Goal: Transaction & Acquisition: Purchase product/service

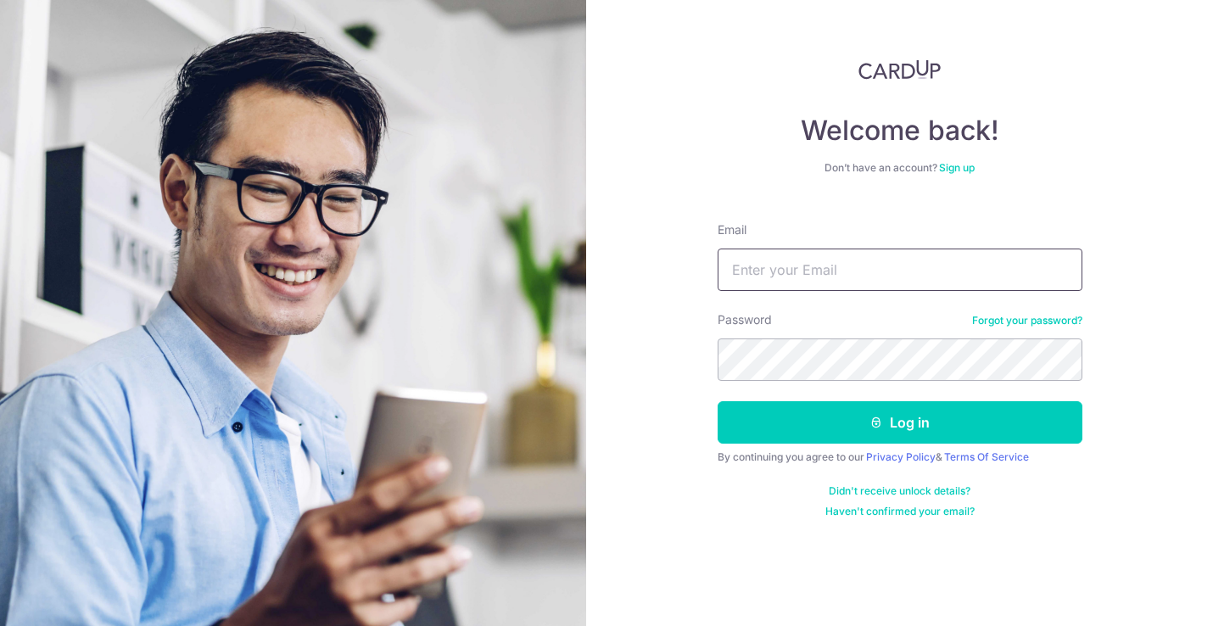
type input "[EMAIL_ADDRESS][DOMAIN_NAME]"
click at [899, 422] on button "Log in" at bounding box center [900, 422] width 365 height 42
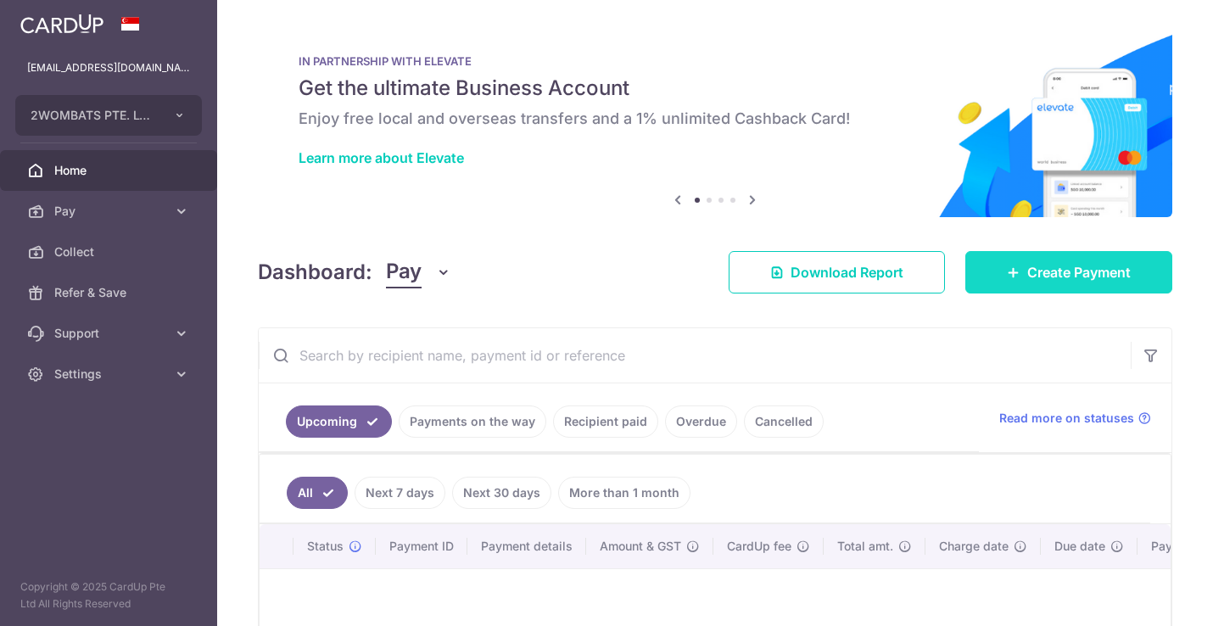
click at [1027, 269] on span "Create Payment" at bounding box center [1078, 272] width 103 height 20
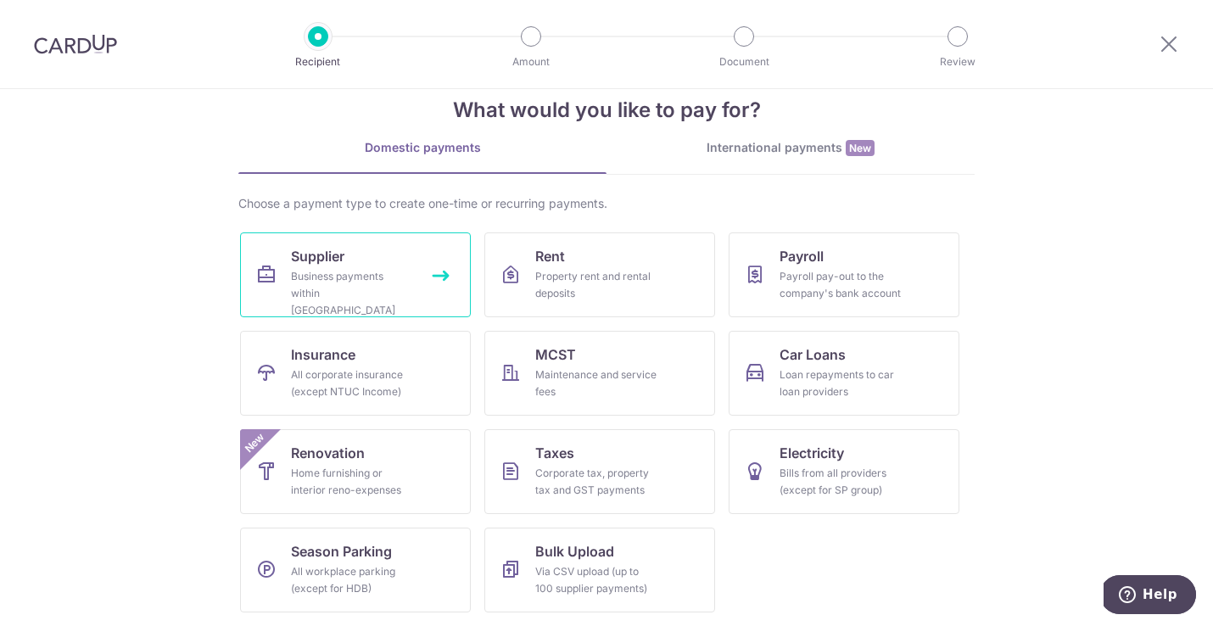
click at [350, 263] on link "Supplier Business payments within Singapore" at bounding box center [355, 274] width 231 height 85
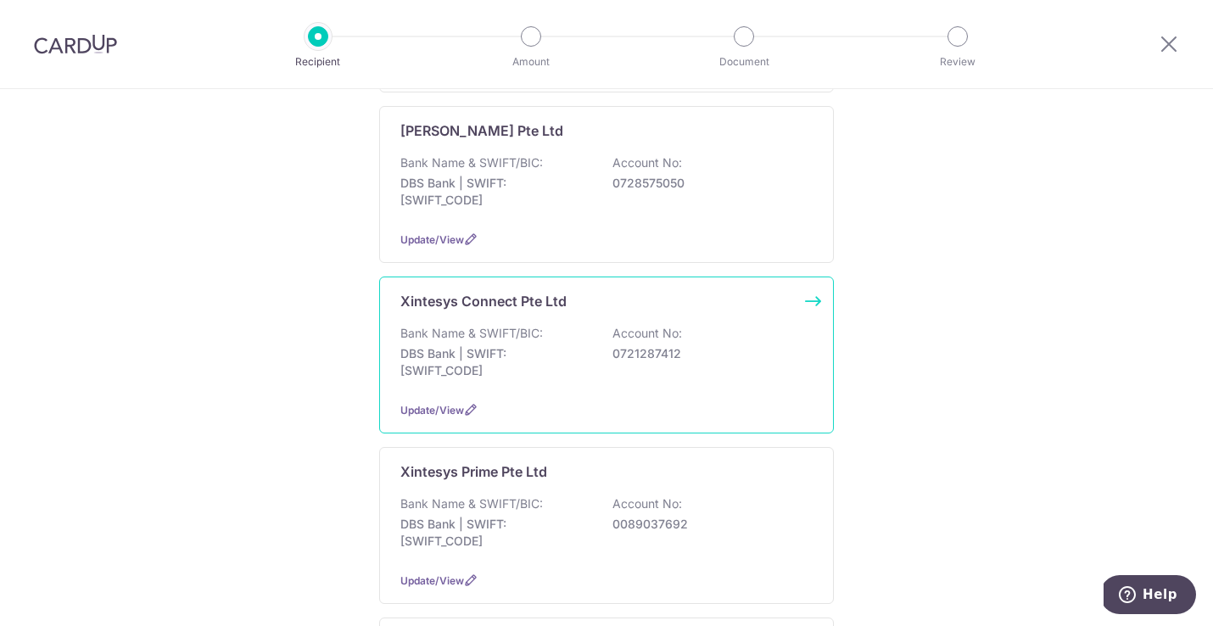
scroll to position [612, 0]
click at [446, 343] on p "DBS Bank | SWIFT: DBSSSGSGXXX" at bounding box center [495, 360] width 190 height 34
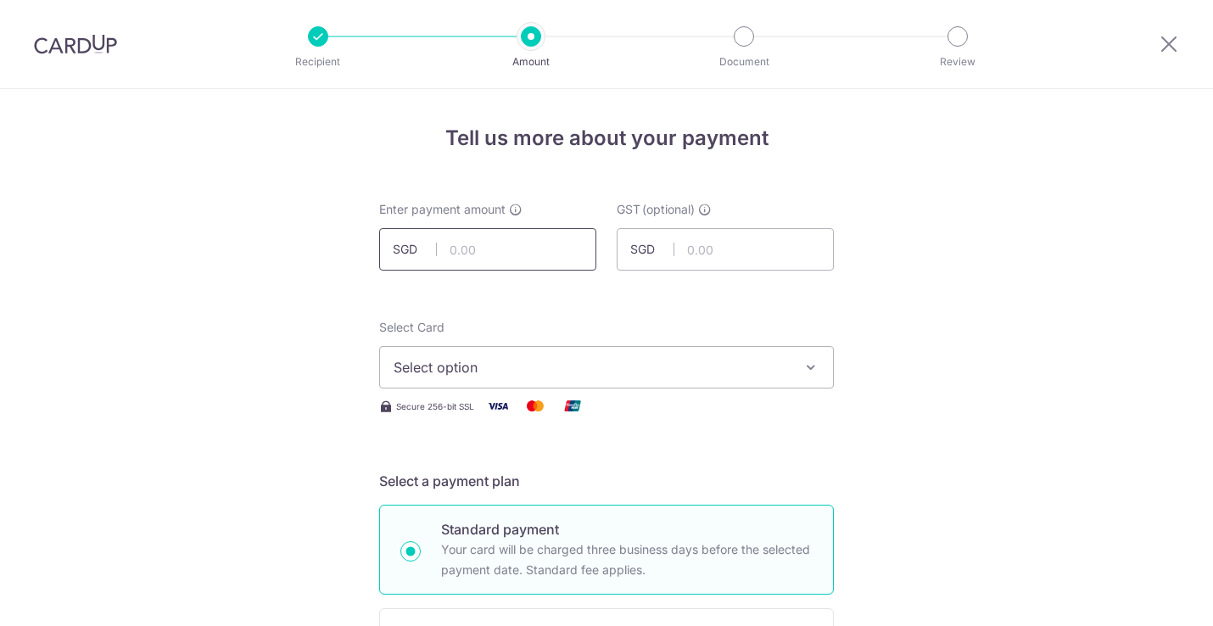
click at [500, 255] on input "text" at bounding box center [487, 249] width 217 height 42
type input "10,000.00"
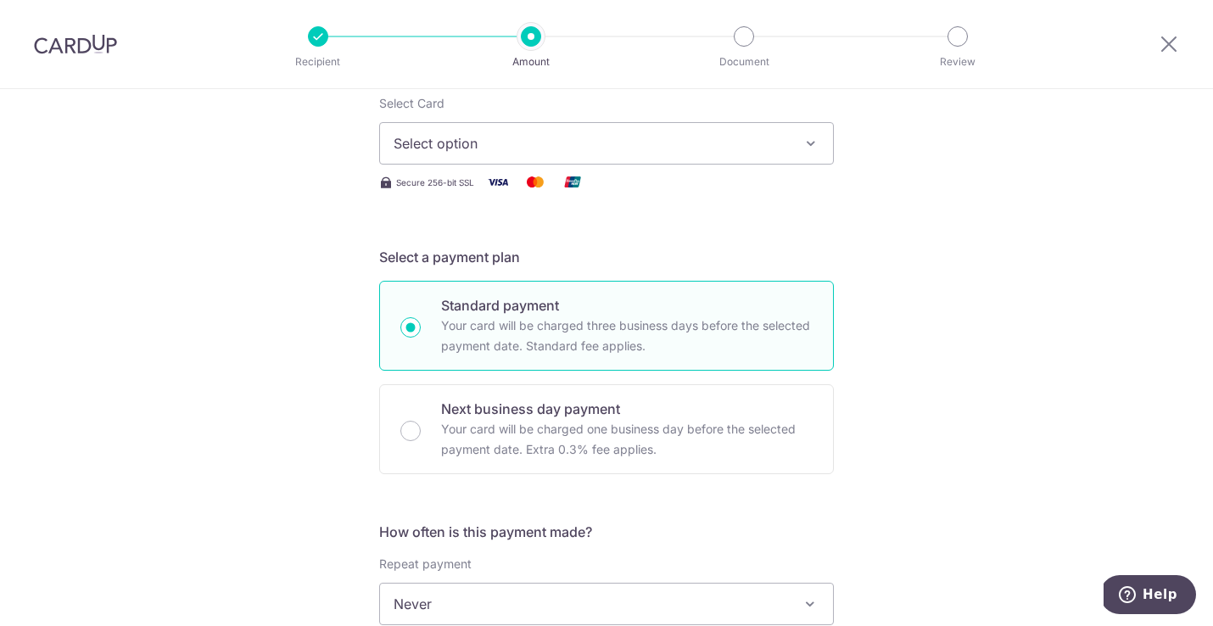
click at [450, 147] on span "Select option" at bounding box center [591, 143] width 395 height 20
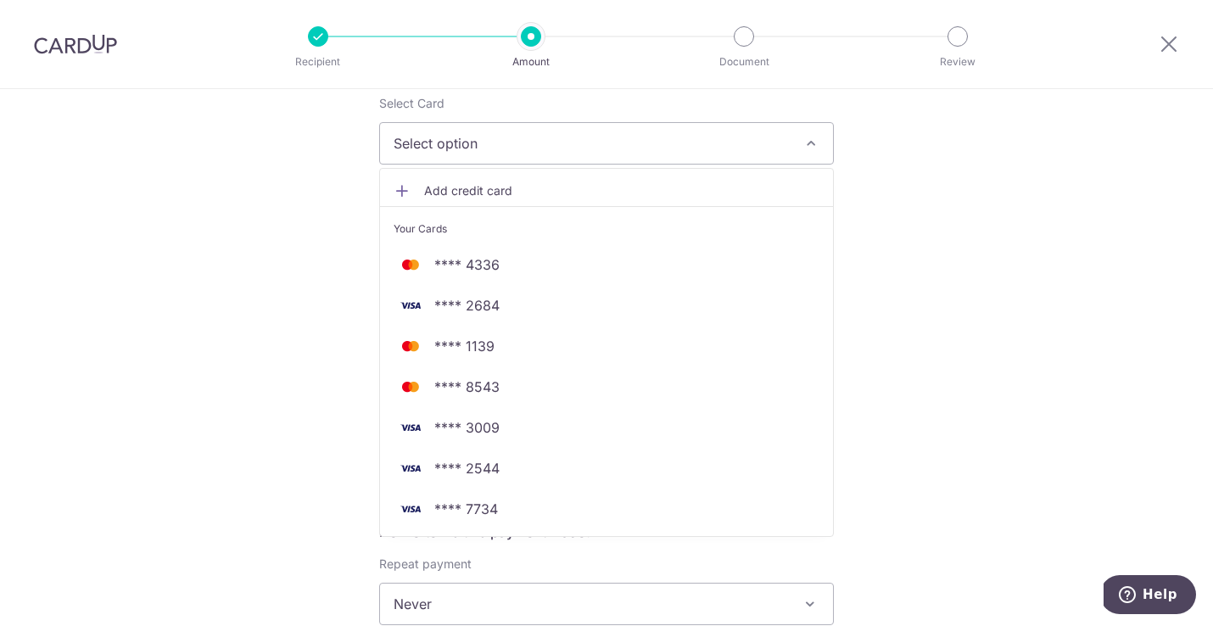
scroll to position [225, 0]
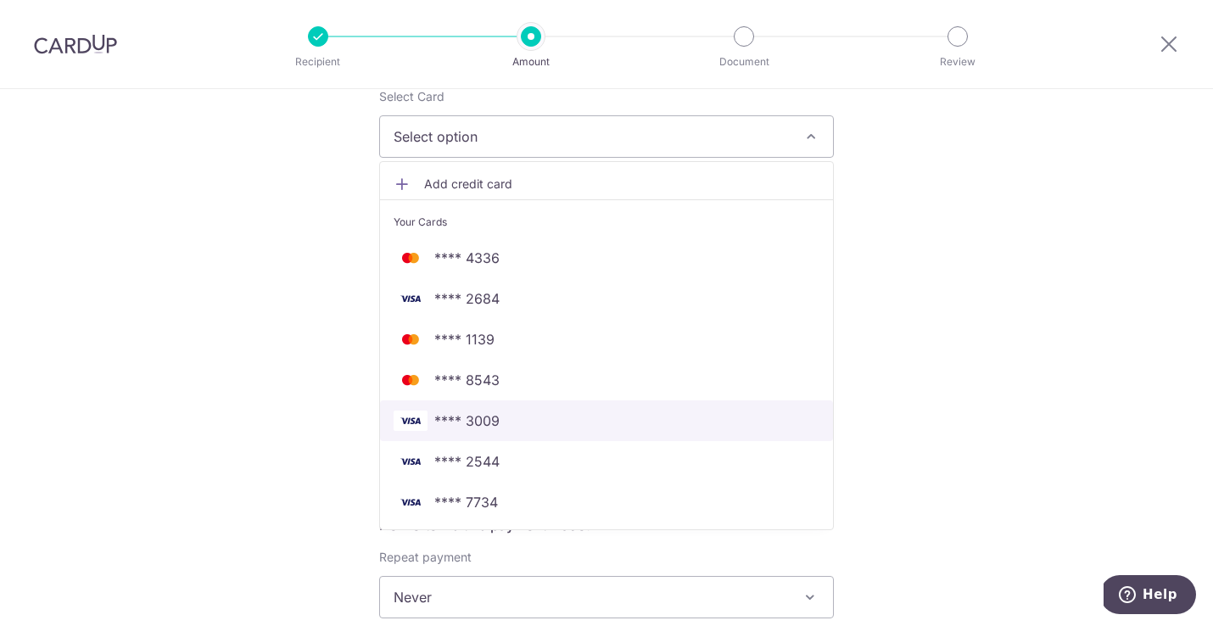
click at [510, 423] on span "**** 3009" at bounding box center [607, 421] width 426 height 20
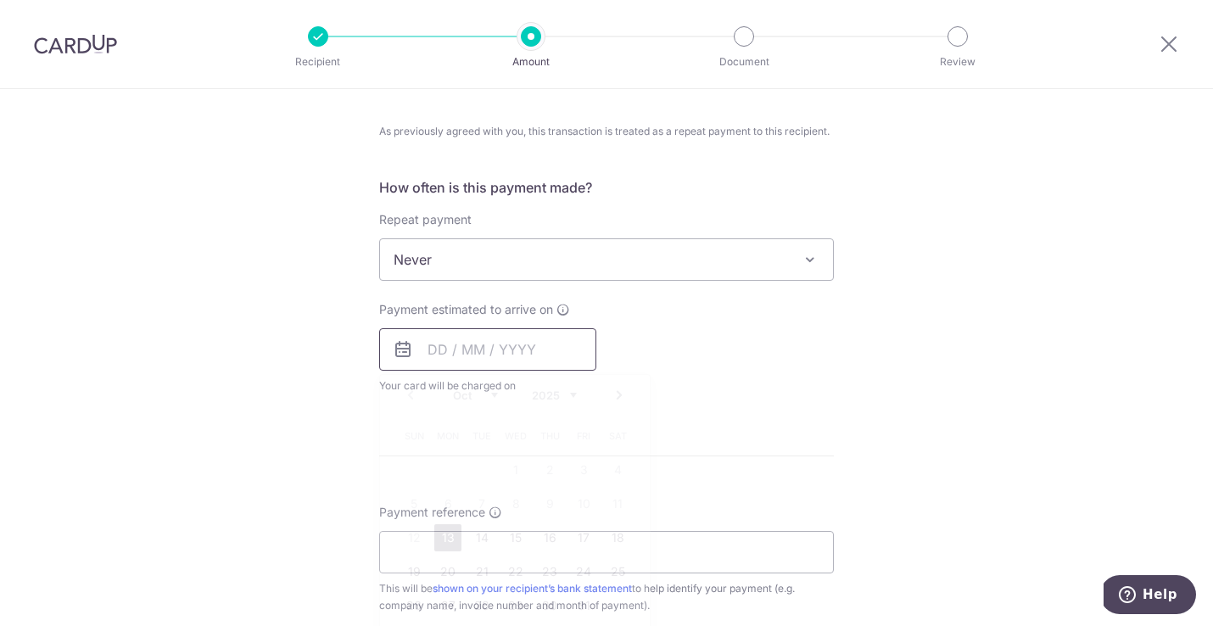
click at [430, 347] on input "text" at bounding box center [487, 349] width 217 height 42
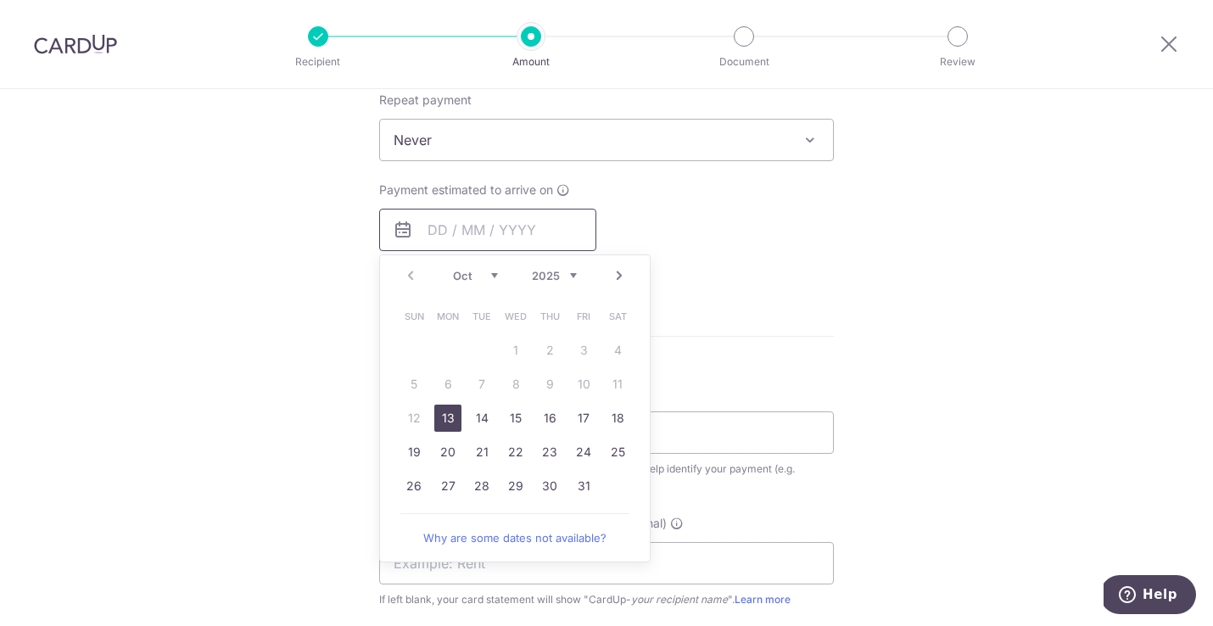
scroll to position [780, 0]
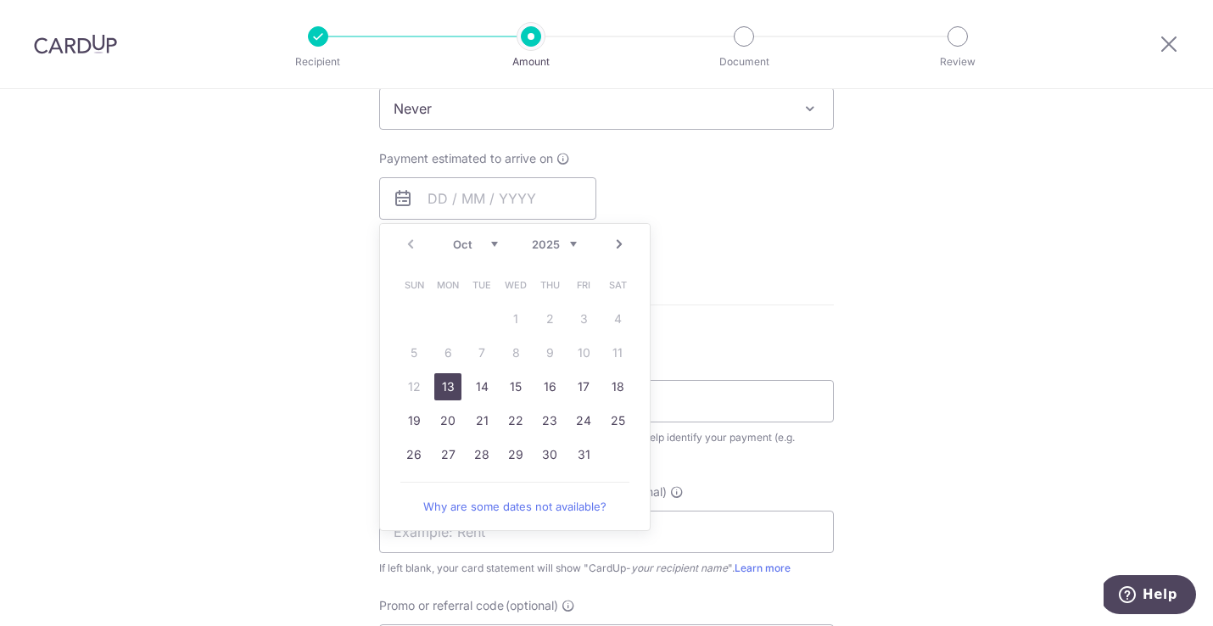
click at [445, 382] on link "13" at bounding box center [447, 386] width 27 height 27
type input "[DATE]"
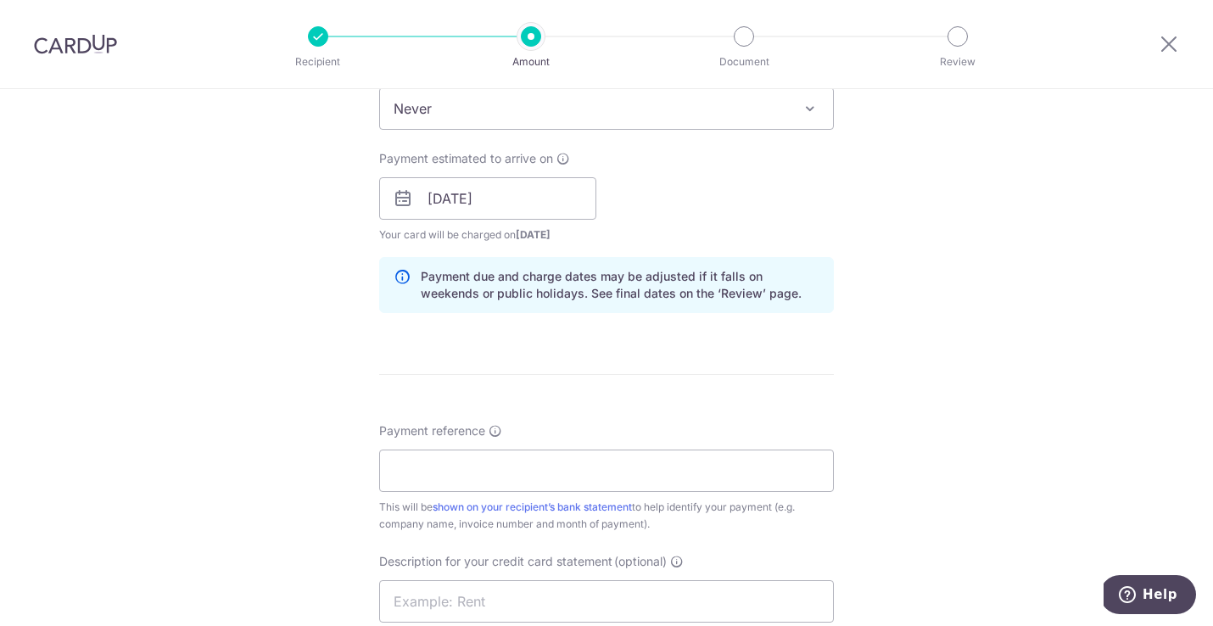
click at [243, 343] on div "Tell us more about your payment Enter payment amount SGD 10,000.00 10000.00 GST…" at bounding box center [606, 198] width 1213 height 1779
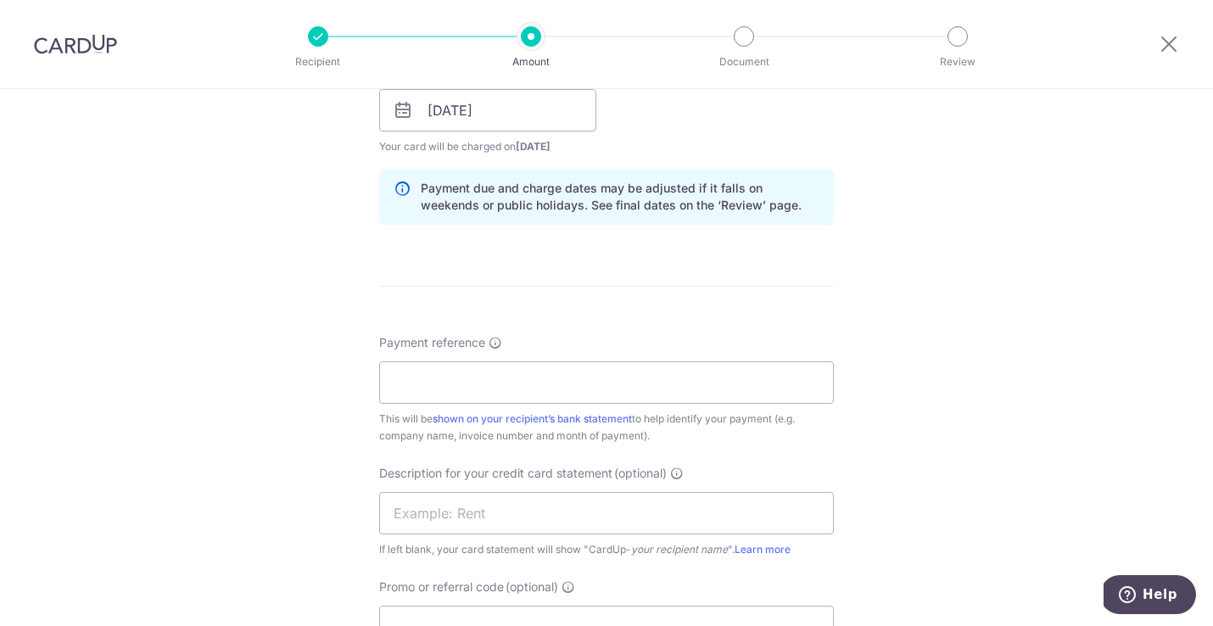
scroll to position [913, 0]
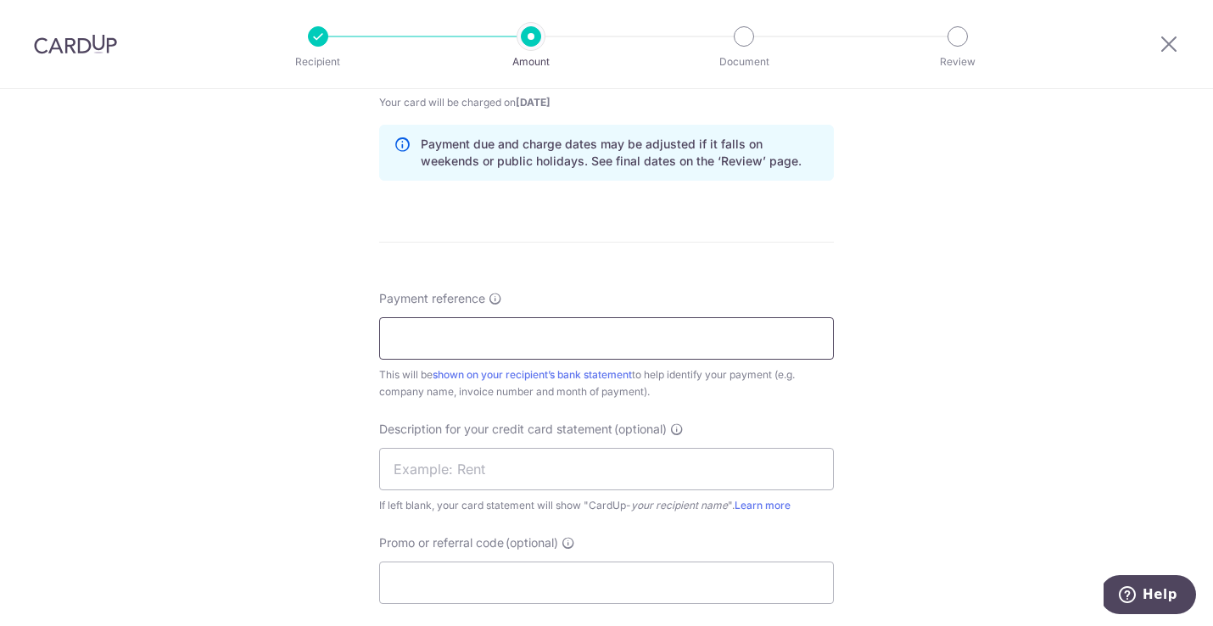
click at [430, 344] on input "Payment reference" at bounding box center [606, 338] width 455 height 42
paste input "XTCN-T-2025-031"
type input "XTCN-T-2025-031"
click at [309, 376] on div "Tell us more about your payment Enter payment amount SGD 10,000.00 10000.00 GST…" at bounding box center [606, 65] width 1213 height 1779
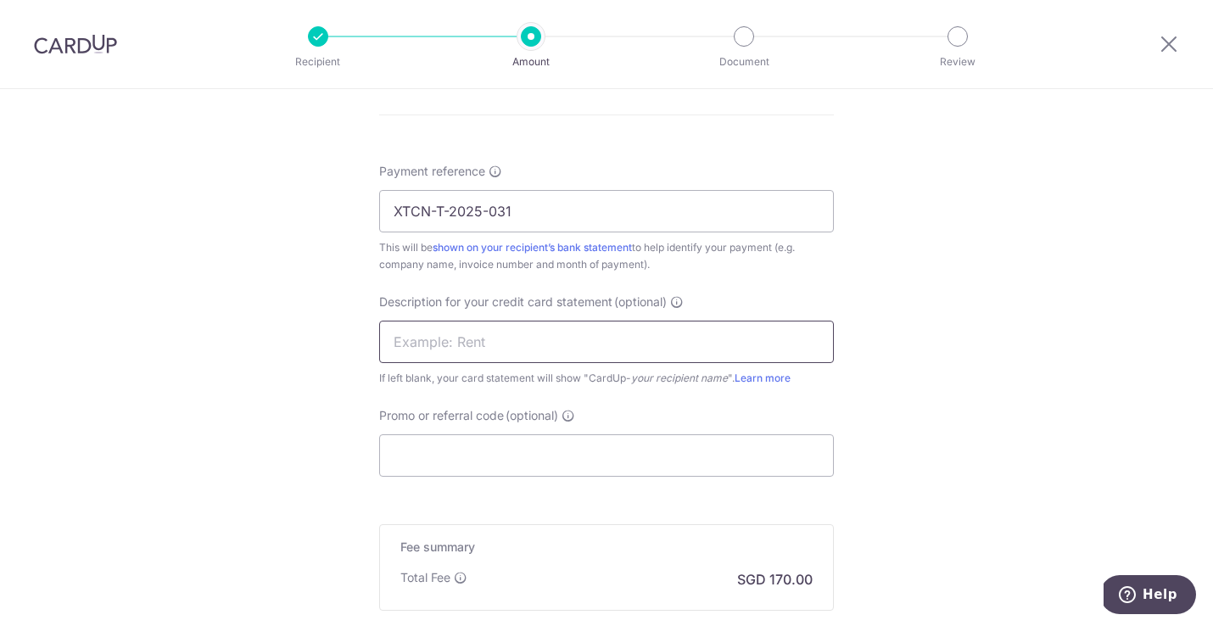
click at [417, 336] on input "text" at bounding box center [606, 342] width 455 height 42
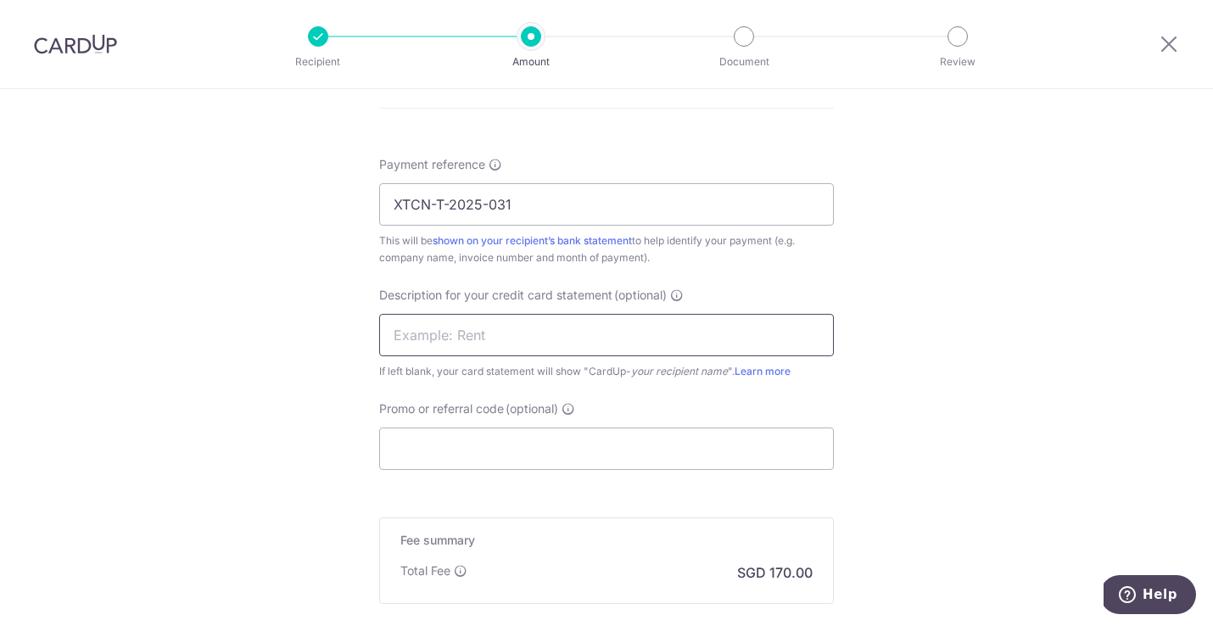
paste input "XTCN-T-2025-031"
drag, startPoint x: 434, startPoint y: 333, endPoint x: 452, endPoint y: 361, distance: 33.2
click at [435, 335] on input "XTCN-T-2025-031" at bounding box center [606, 335] width 455 height 42
type input "XTCN T 2025 031"
click at [441, 442] on input "Promo or referral code (optional)" at bounding box center [606, 448] width 455 height 42
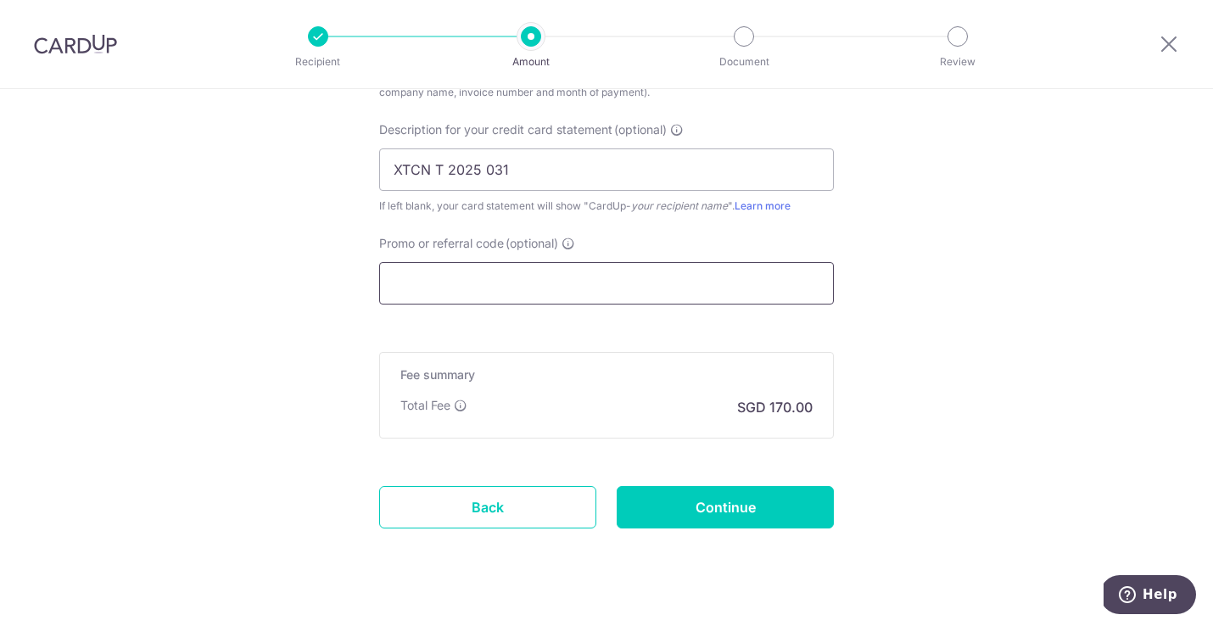
scroll to position [1217, 0]
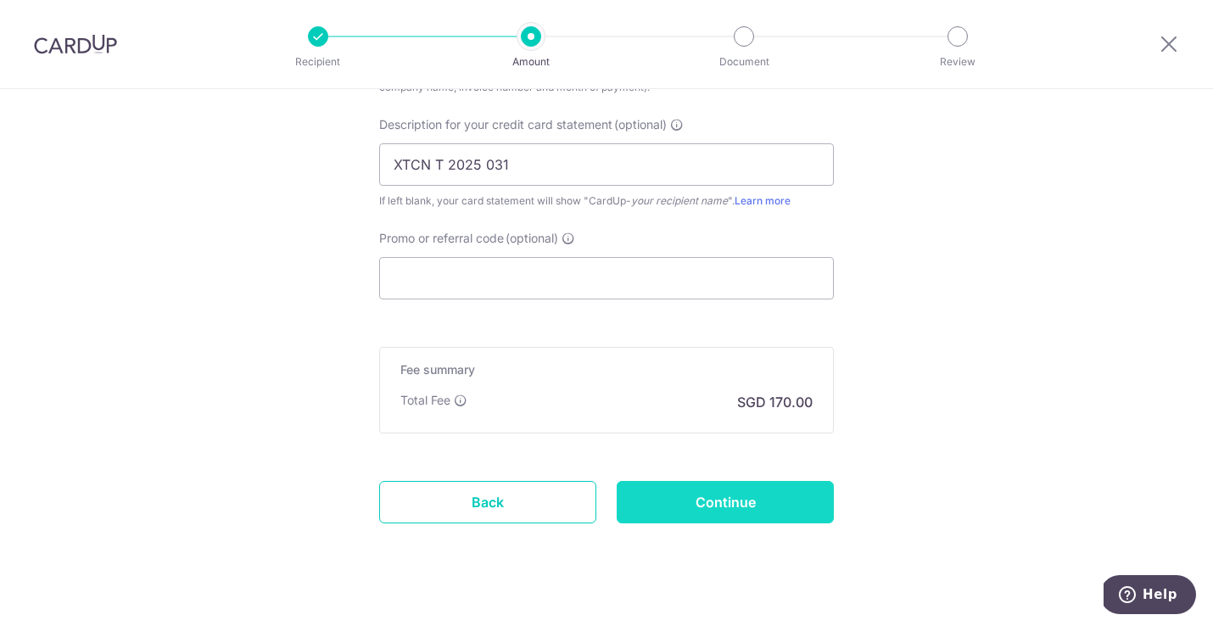
click at [774, 499] on input "Continue" at bounding box center [725, 502] width 217 height 42
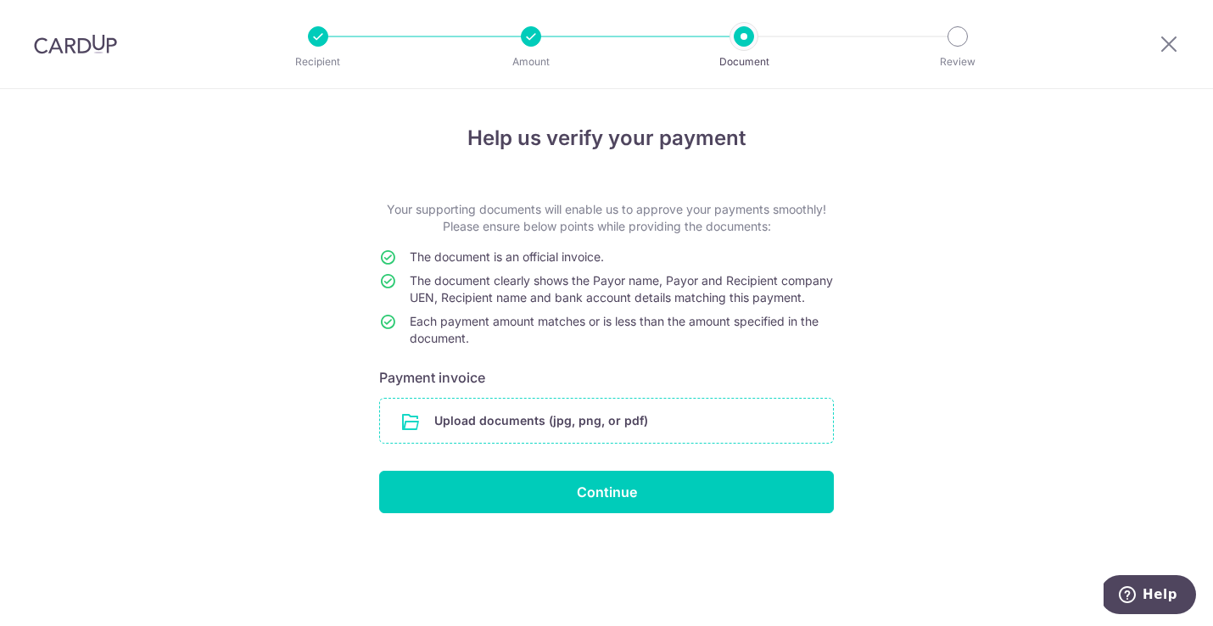
click at [623, 435] on input "file" at bounding box center [606, 421] width 453 height 44
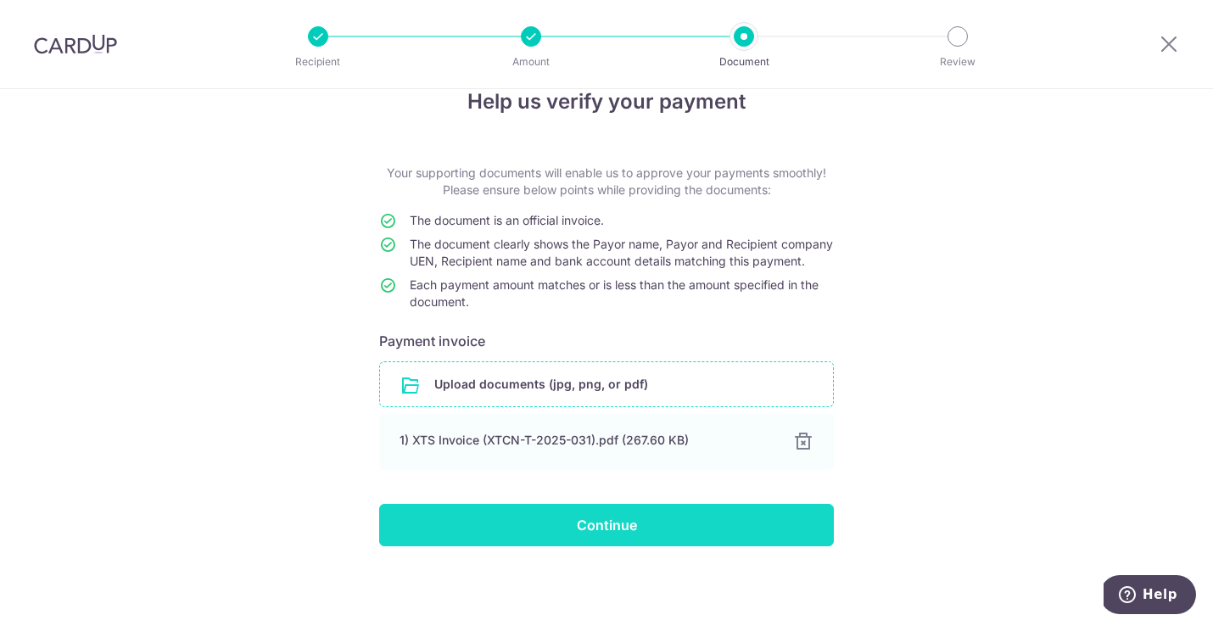
scroll to position [53, 0]
click at [536, 518] on input "Continue" at bounding box center [606, 525] width 455 height 42
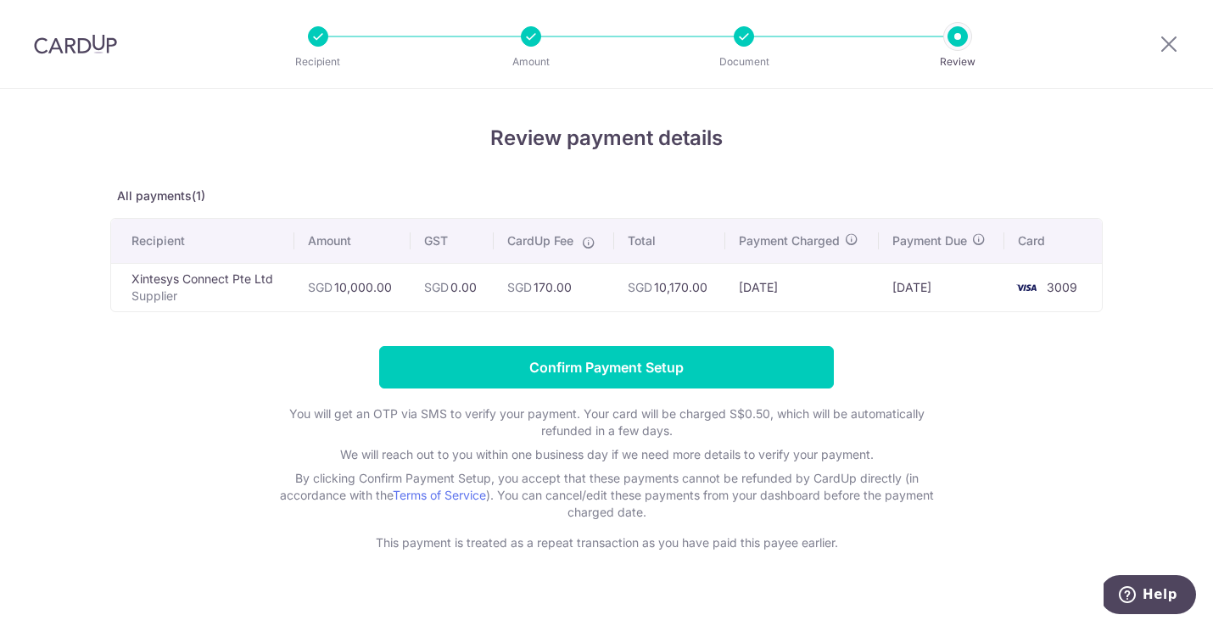
click at [501, 371] on input "Confirm Payment Setup" at bounding box center [606, 367] width 455 height 42
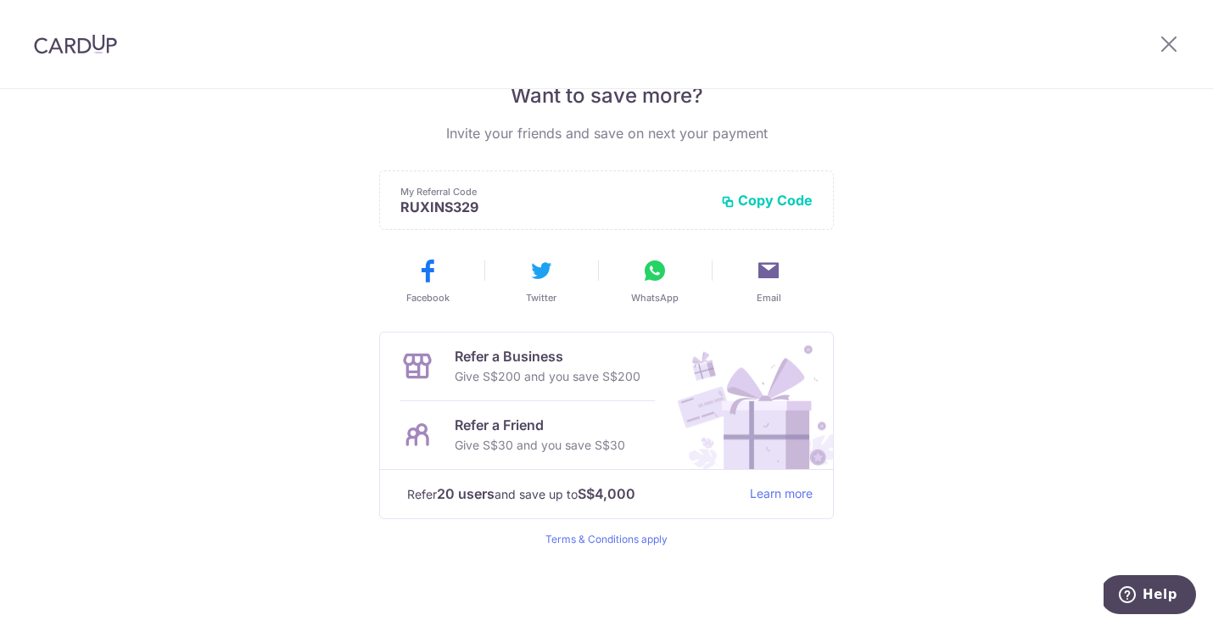
scroll to position [370, 0]
click at [1163, 40] on icon at bounding box center [1169, 43] width 20 height 21
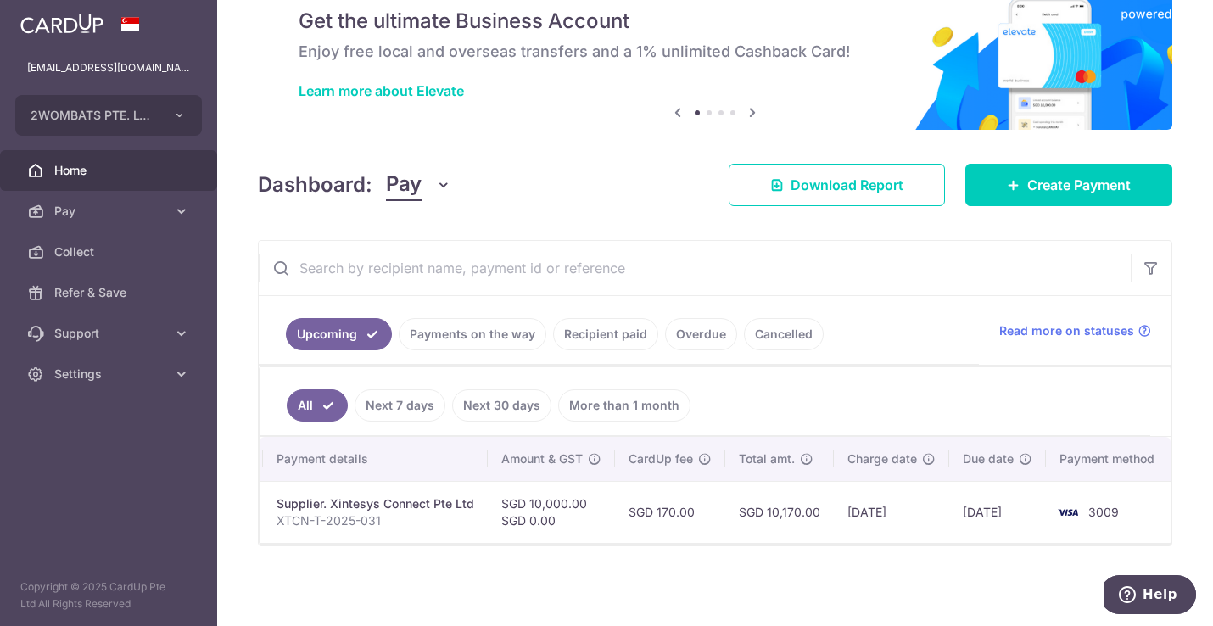
scroll to position [0, 267]
